Goal: Task Accomplishment & Management: Use online tool/utility

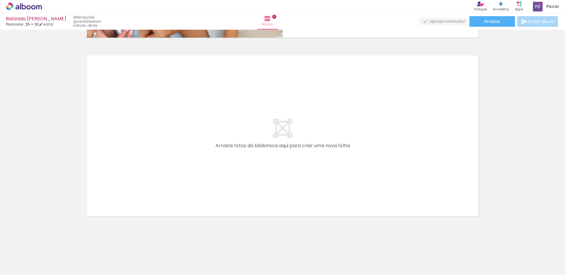
scroll to position [0, 2483]
click at [554, 6] on span "Piscar" at bounding box center [552, 7] width 13 height 6
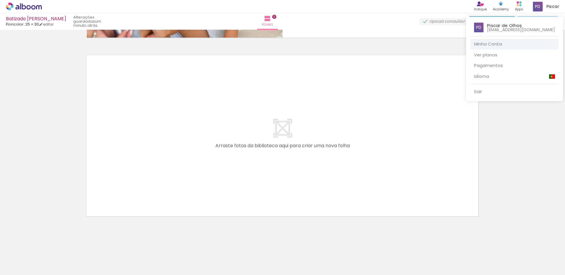
click at [496, 43] on link "Minha Conta" at bounding box center [514, 44] width 88 height 11
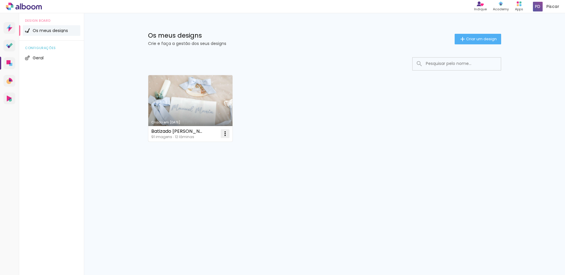
click at [225, 133] on iron-icon at bounding box center [224, 133] width 7 height 7
click at [211, 143] on paper-item "Abrir" at bounding box center [201, 147] width 59 height 12
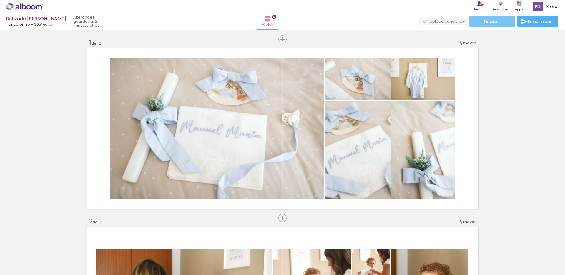
drag, startPoint x: 497, startPoint y: 22, endPoint x: 497, endPoint y: 29, distance: 7.1
click at [496, 26] on paper-button "Finalizar" at bounding box center [492, 21] width 46 height 11
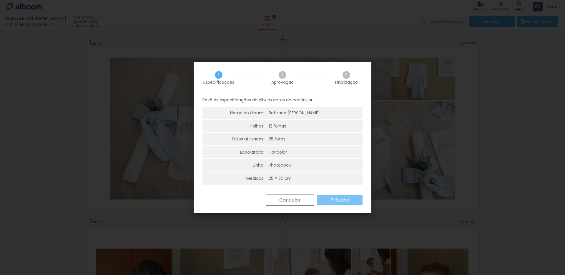
click at [0, 0] on slot "Próximo" at bounding box center [0, 0] width 0 height 0
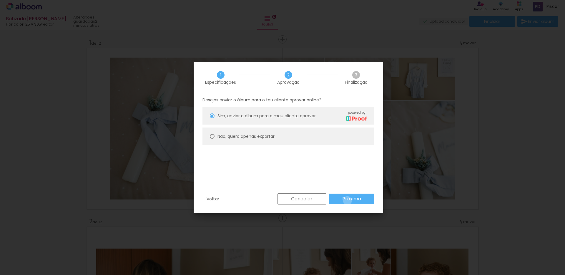
click at [0, 0] on slot "Próximo" at bounding box center [0, 0] width 0 height 0
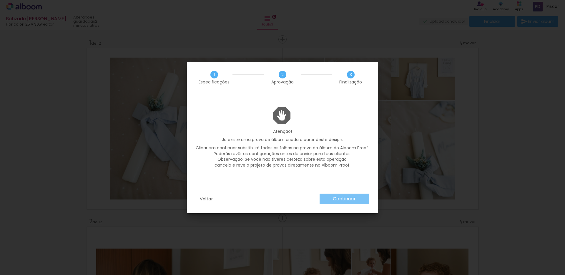
drag, startPoint x: 347, startPoint y: 201, endPoint x: 348, endPoint y: 188, distance: 13.3
click at [0, 0] on div "1 Especificações 2 Aprovação 3 Finalização Atenção! Já existe uma prova de álbu…" at bounding box center [0, 0] width 0 height 0
click at [564, 11] on paper-button "Continuar" at bounding box center [575, 7] width 8 height 8
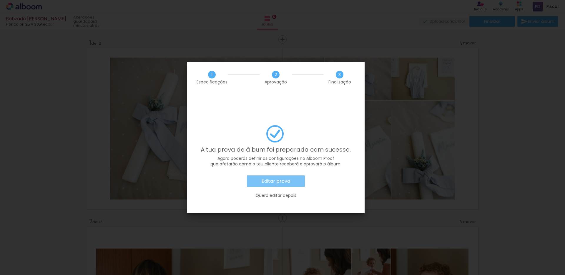
click at [0, 0] on slot "Editar prova" at bounding box center [0, 0] width 0 height 0
